Goal: Information Seeking & Learning: Learn about a topic

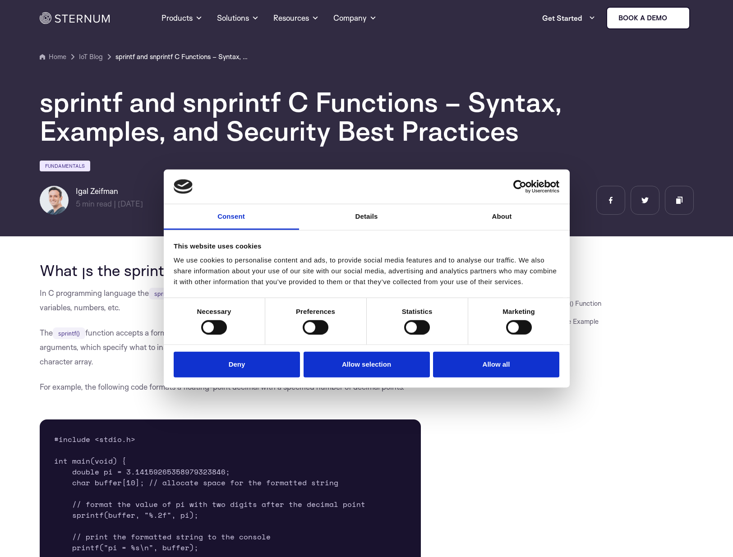
click at [360, 363] on button "Allow selection" at bounding box center [367, 365] width 126 height 26
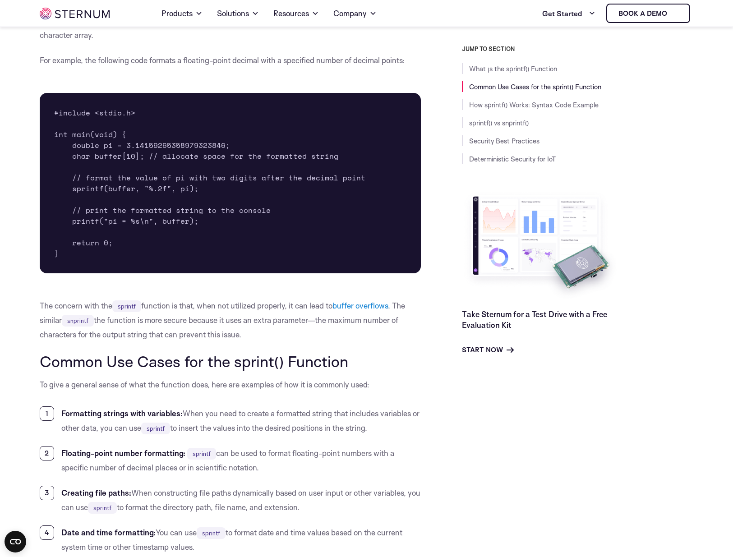
scroll to position [452, 0]
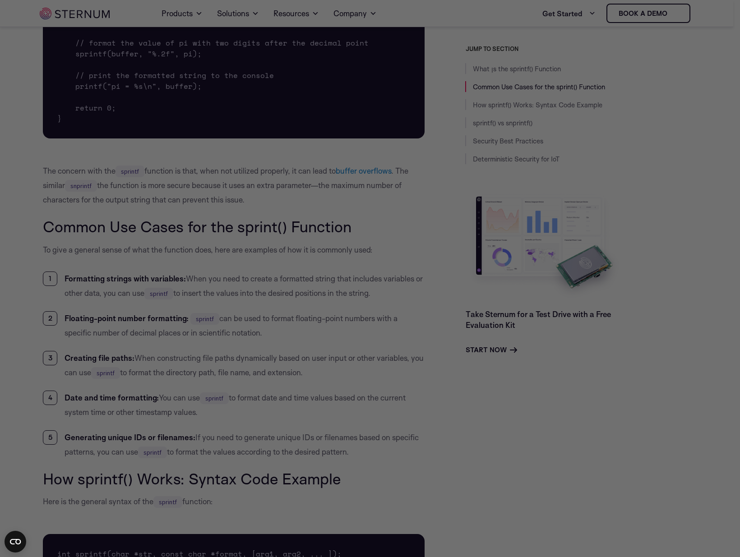
drag, startPoint x: 737, startPoint y: 74, endPoint x: 727, endPoint y: 196, distance: 123.1
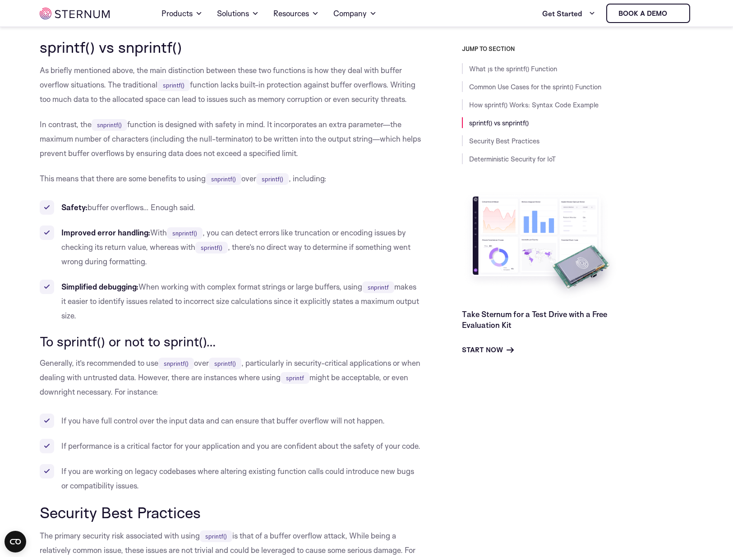
scroll to position [1758, 0]
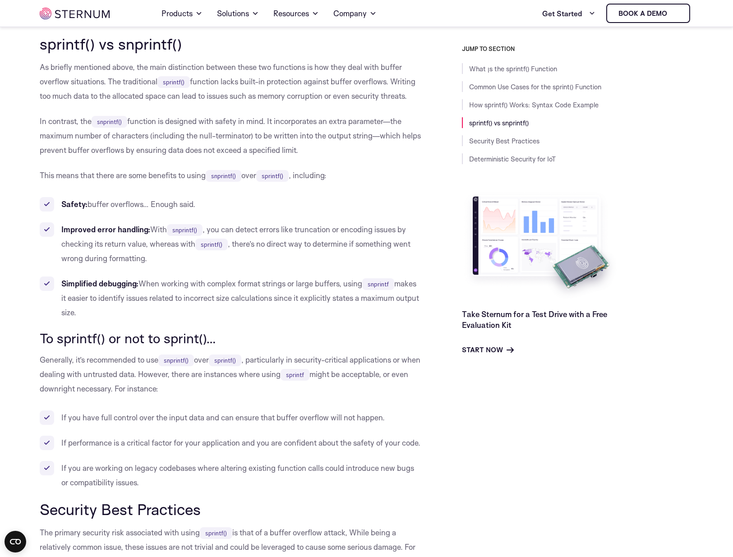
drag, startPoint x: 342, startPoint y: 148, endPoint x: 37, endPoint y: 123, distance: 306.6
click at [37, 123] on body "Consent Details [#IABV2SETTINGS#] About This website uses cookies We use cookie…" at bounding box center [366, 83] width 733 height 3683
click at [102, 143] on p "In contrast, the snprintf() function is designed with safety in mind. It incorp…" at bounding box center [231, 135] width 382 height 43
click at [124, 120] on code "snprintf()" at bounding box center [110, 122] width 36 height 12
drag, startPoint x: 126, startPoint y: 118, endPoint x: 106, endPoint y: 118, distance: 20.3
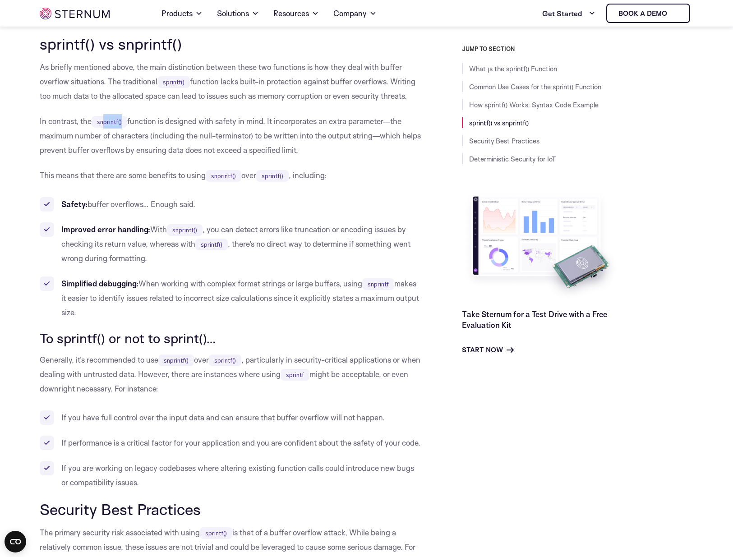
click at [107, 118] on code "snprintf()" at bounding box center [110, 122] width 36 height 12
click at [101, 122] on code "snprintf()" at bounding box center [110, 122] width 36 height 12
copy code "snprintf"
